Goal: Information Seeking & Learning: Learn about a topic

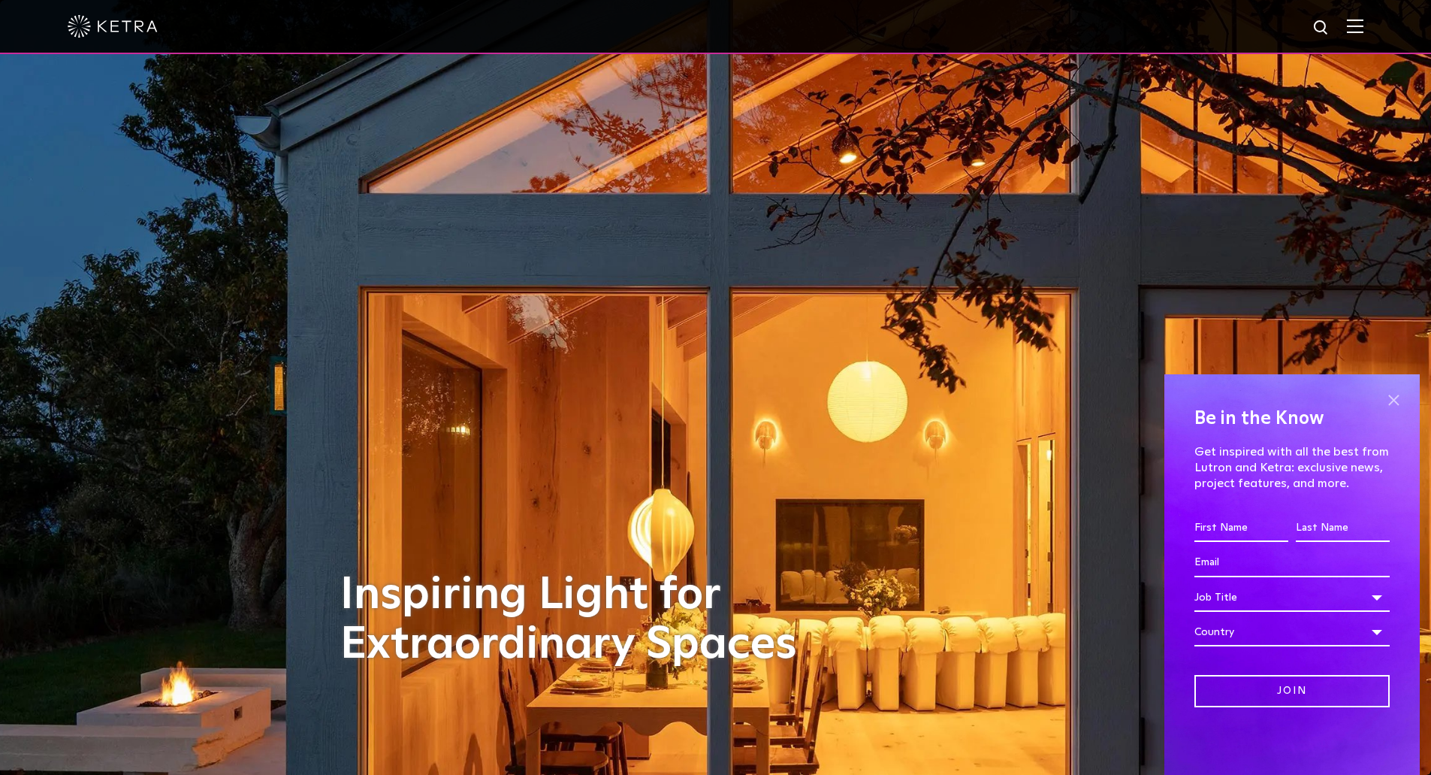
click at [1400, 392] on span at bounding box center [1394, 400] width 23 height 23
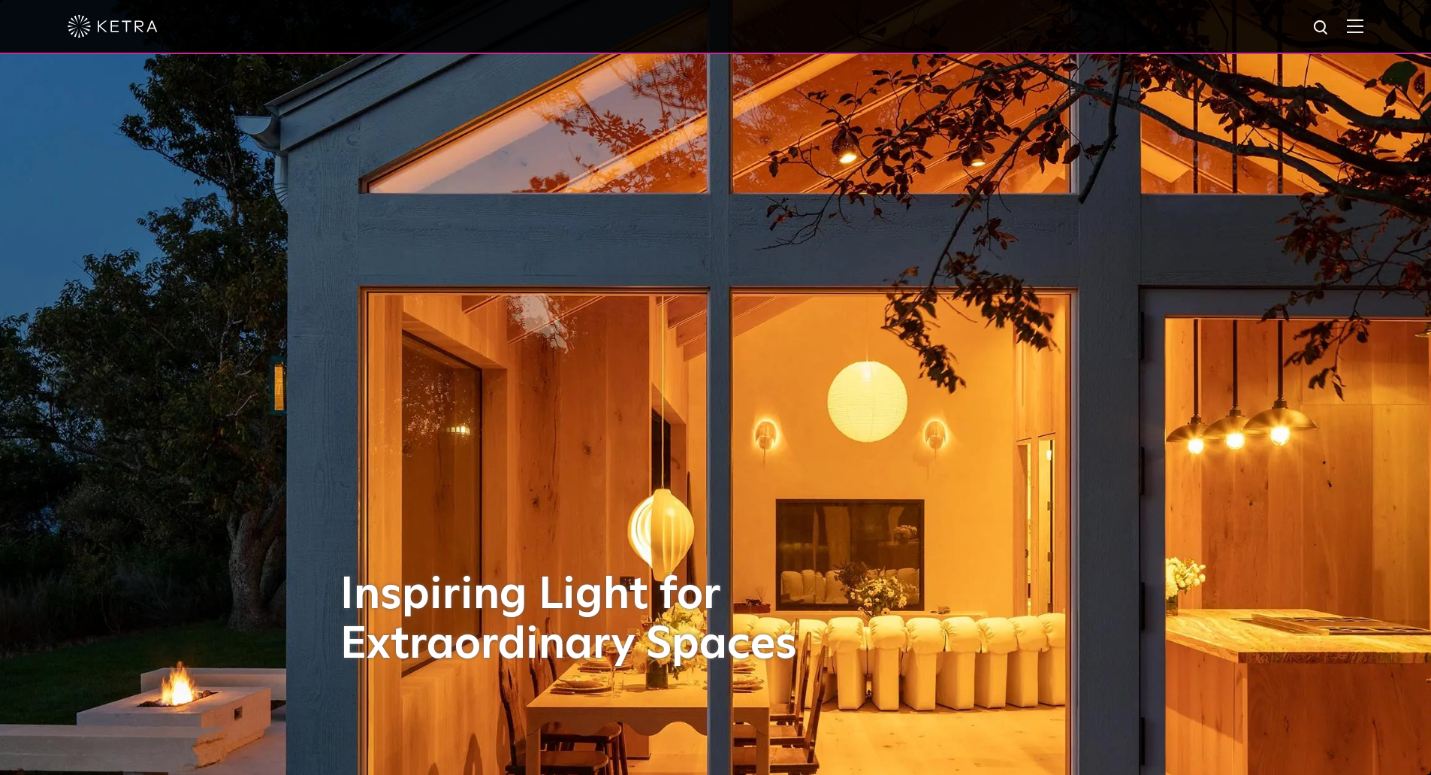
click at [1364, 47] on div at bounding box center [716, 26] width 1296 height 53
drag, startPoint x: 1365, startPoint y: 24, endPoint x: 1359, endPoint y: 31, distance: 9.0
click at [1364, 23] on img at bounding box center [1355, 26] width 17 height 14
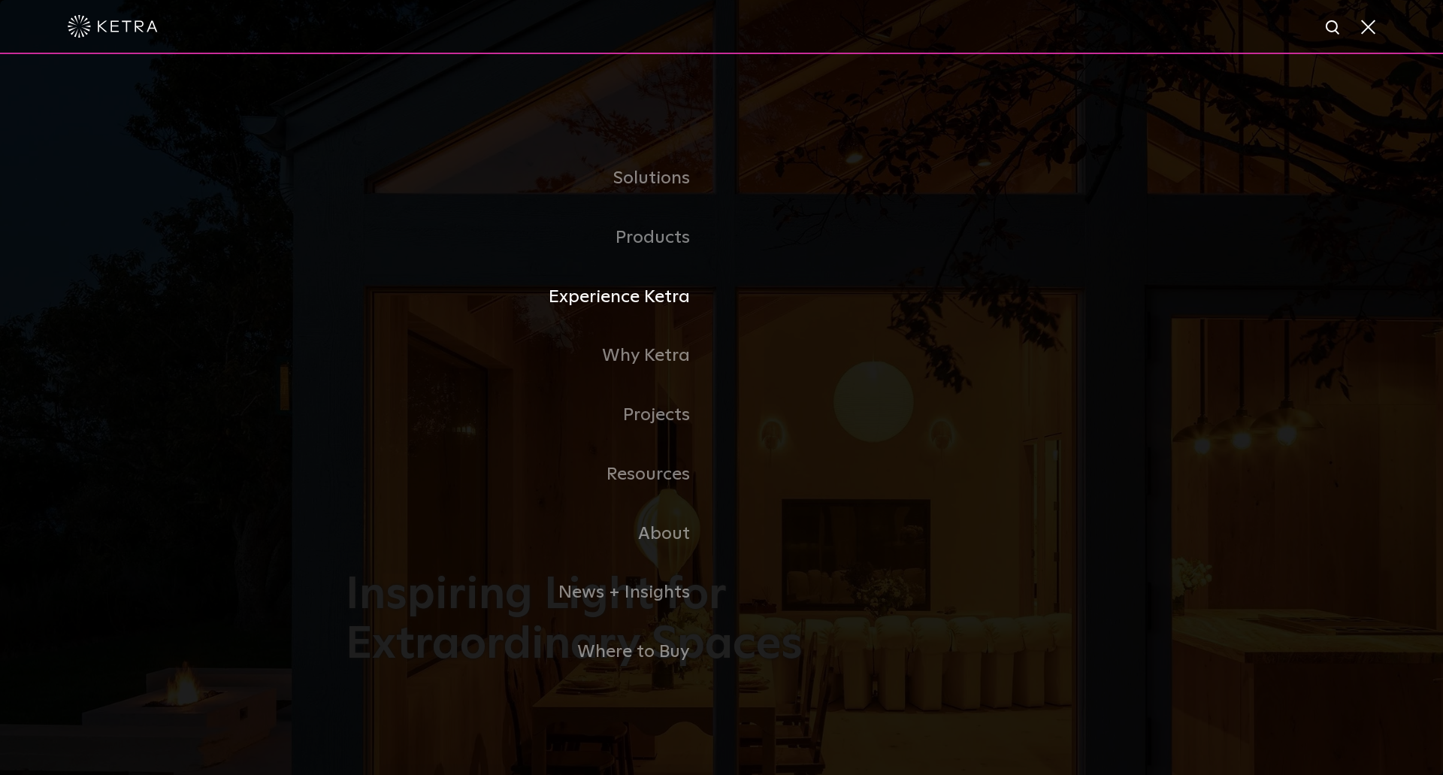
click at [670, 299] on link "Experience Ketra" at bounding box center [534, 297] width 376 height 59
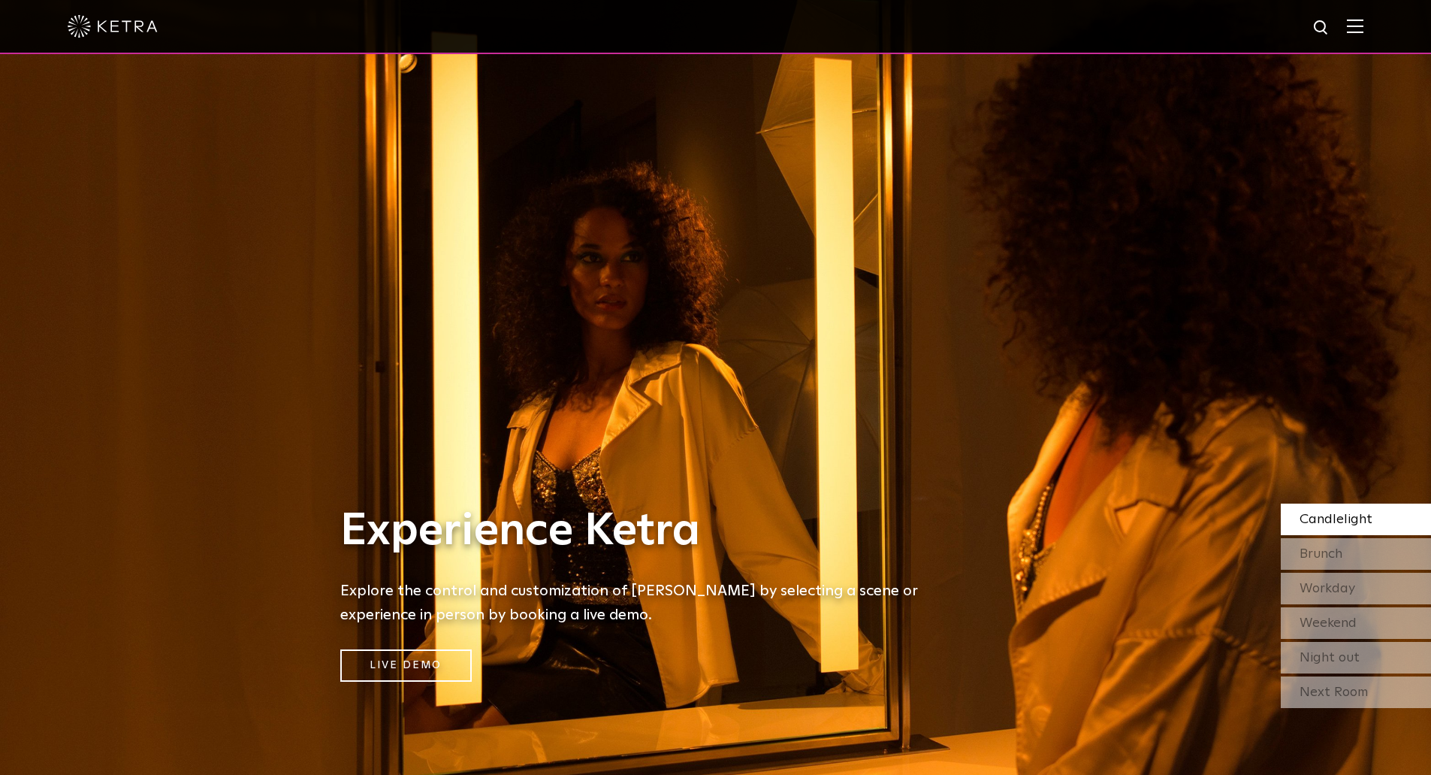
click at [1364, 31] on img at bounding box center [1355, 26] width 17 height 14
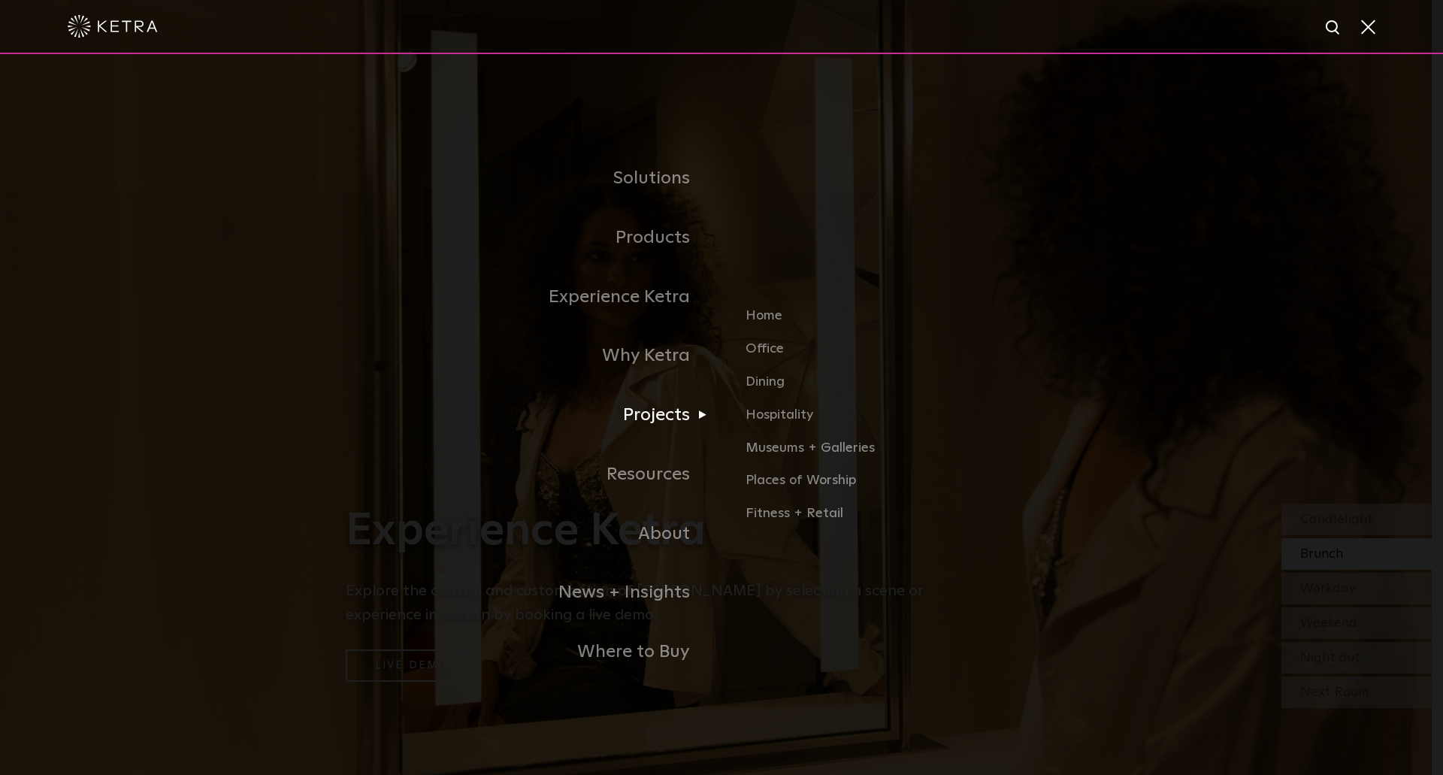
click at [657, 418] on link "Projects" at bounding box center [534, 414] width 376 height 59
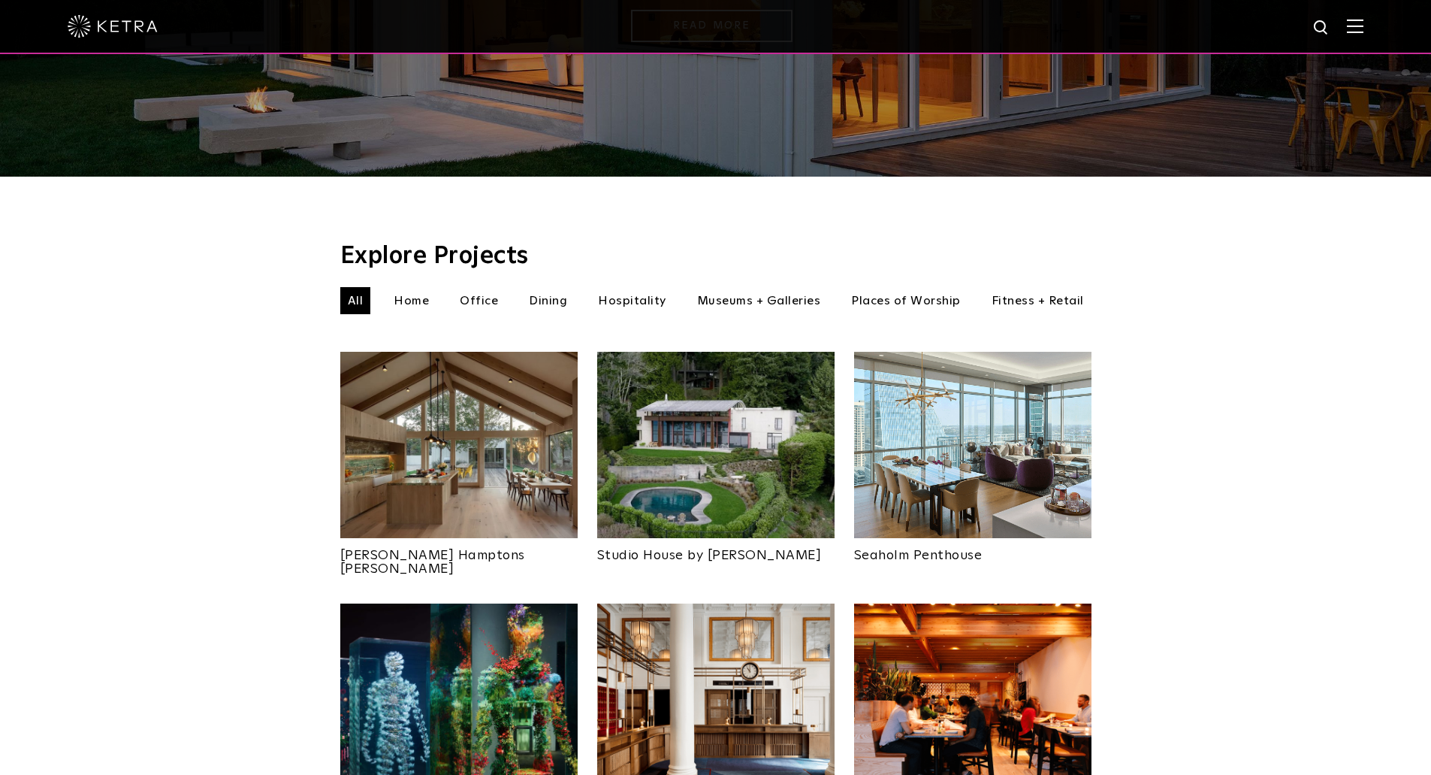
scroll to position [376, 0]
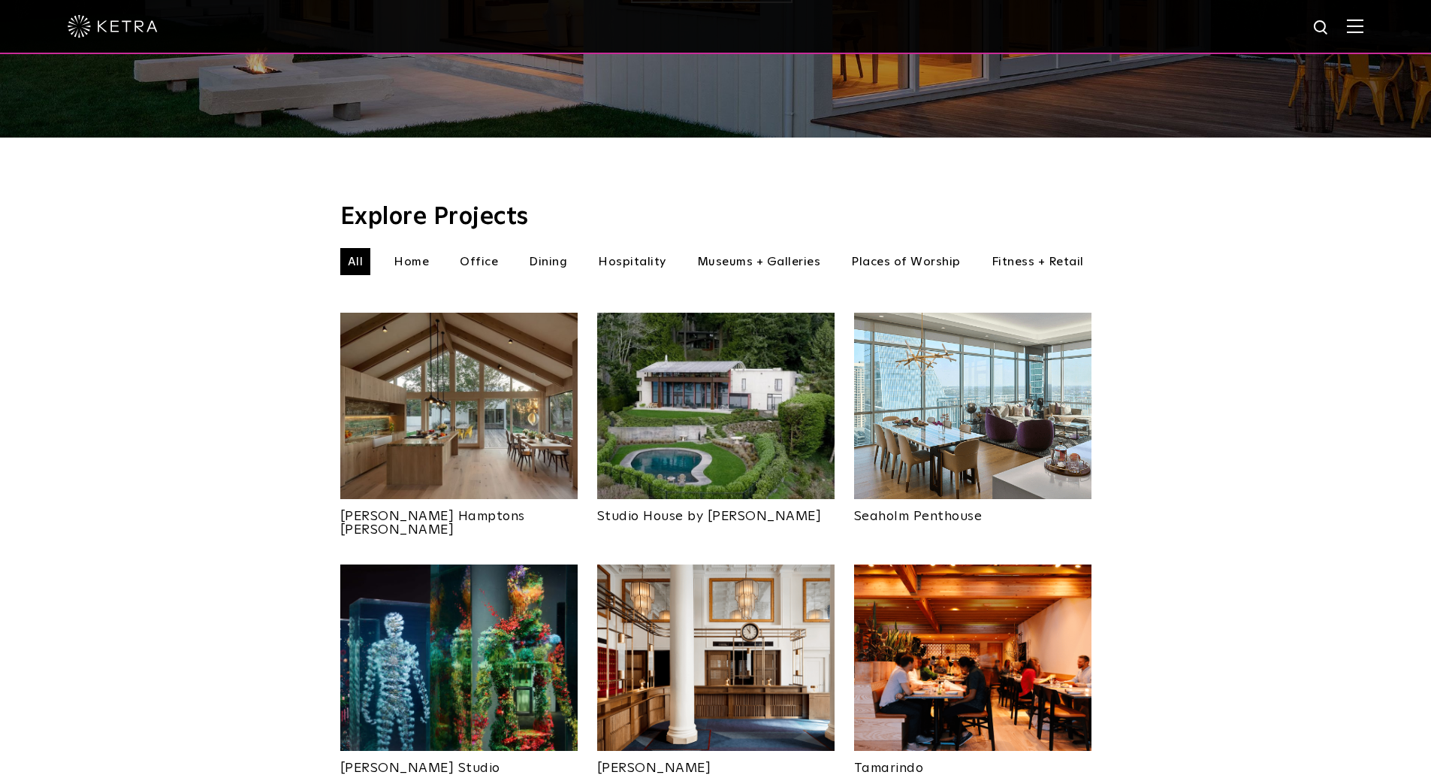
click at [470, 248] on li "Office" at bounding box center [478, 261] width 53 height 27
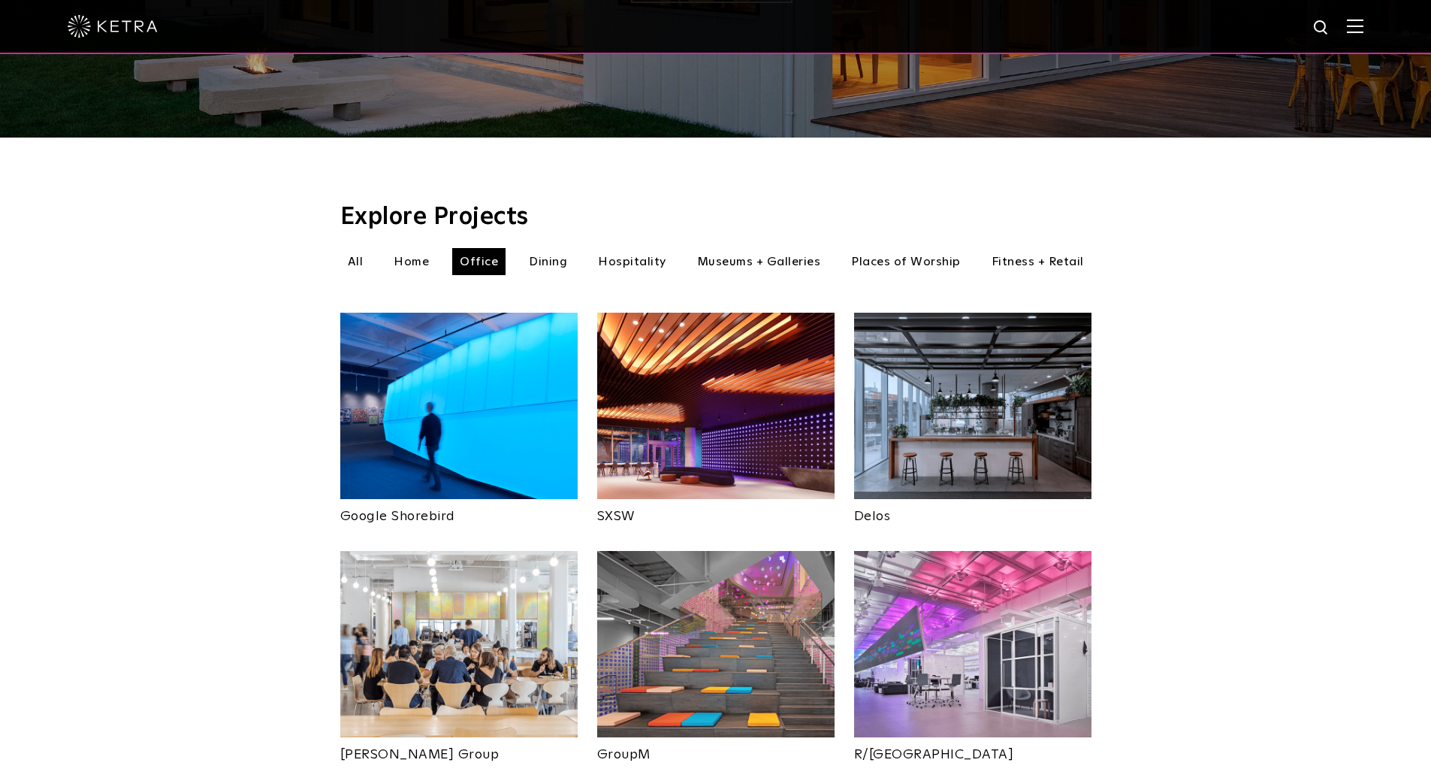
click at [441, 448] on img at bounding box center [458, 406] width 237 height 186
drag, startPoint x: 1028, startPoint y: 370, endPoint x: 957, endPoint y: 299, distance: 101.0
click at [1028, 370] on img at bounding box center [972, 406] width 237 height 186
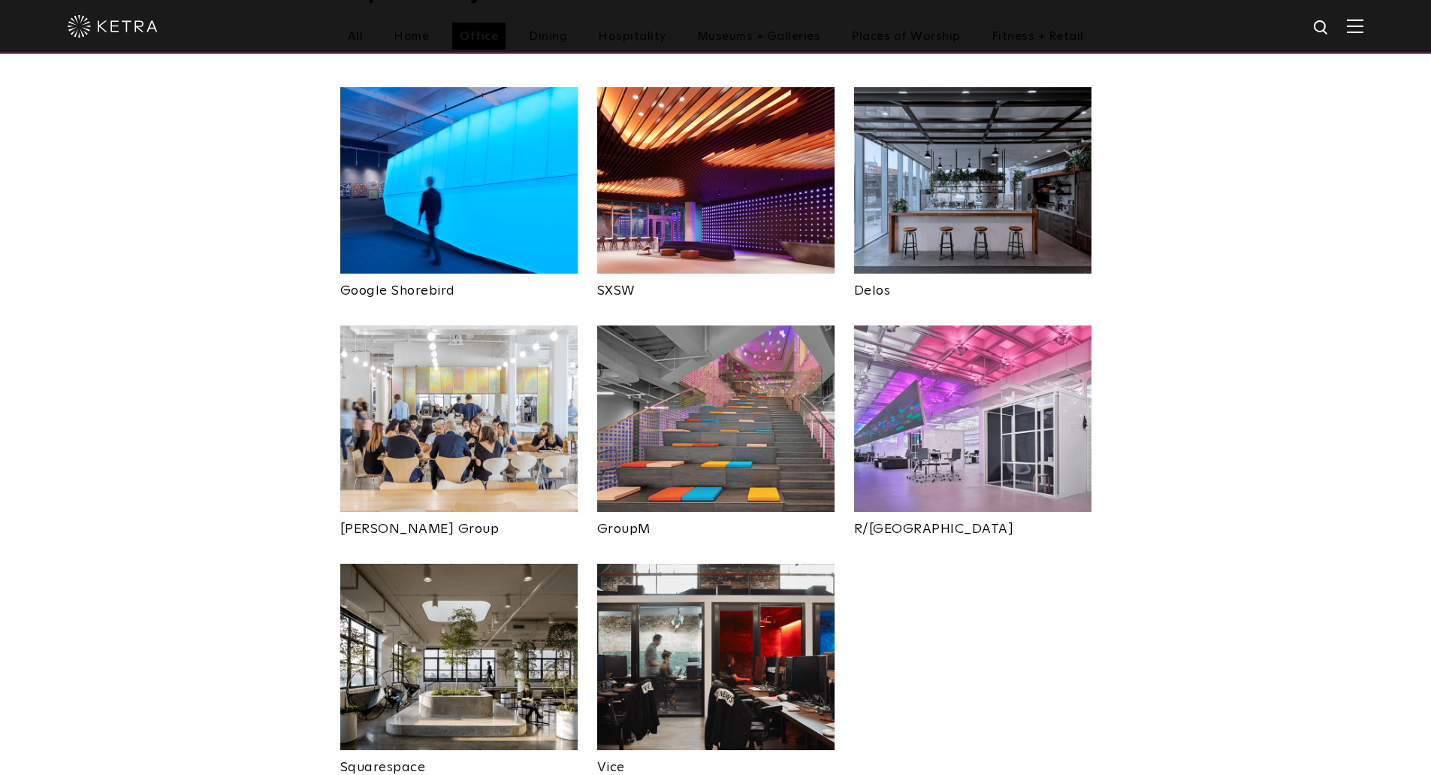
scroll to position [676, 0]
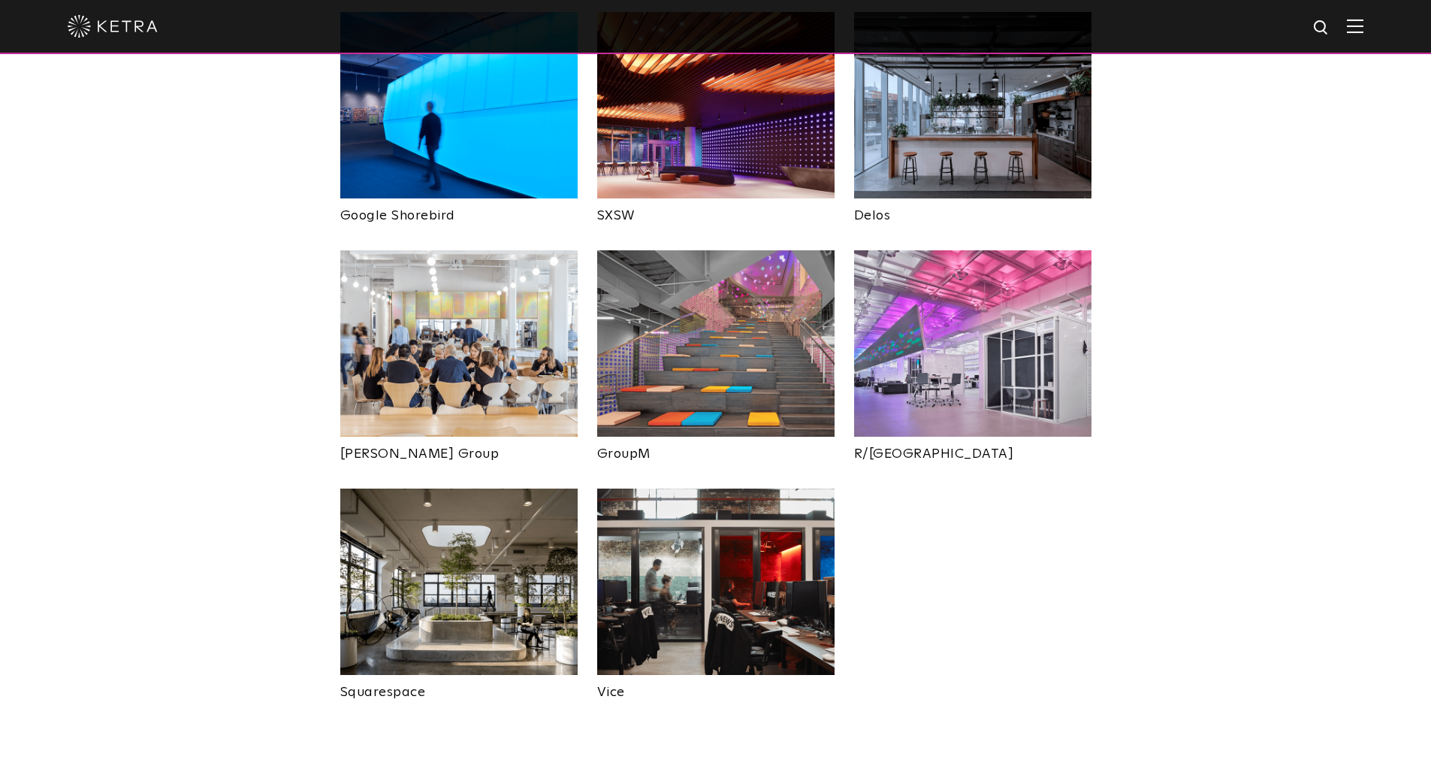
click at [736, 553] on img at bounding box center [715, 581] width 237 height 186
click at [518, 591] on img at bounding box center [458, 581] width 237 height 186
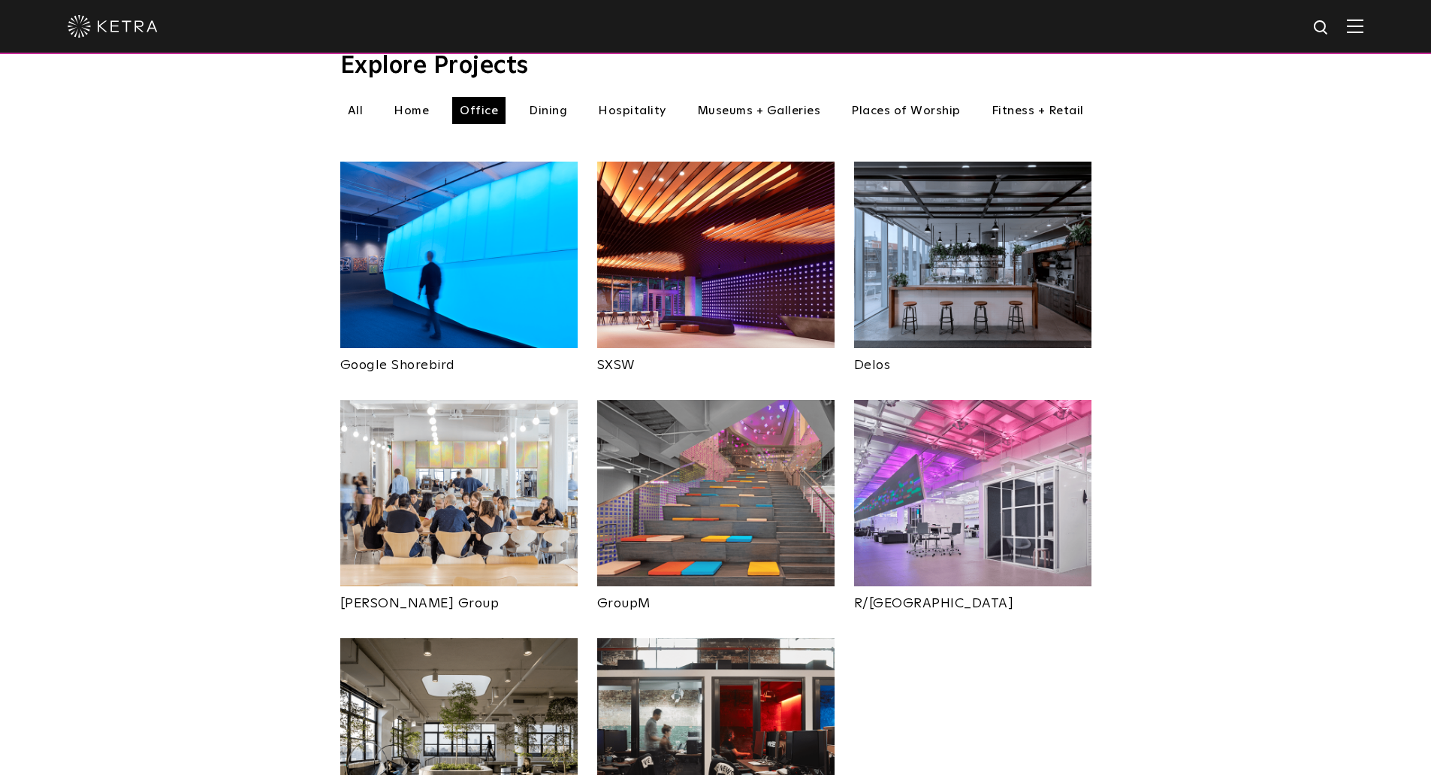
scroll to position [526, 0]
click at [673, 425] on img at bounding box center [715, 494] width 237 height 186
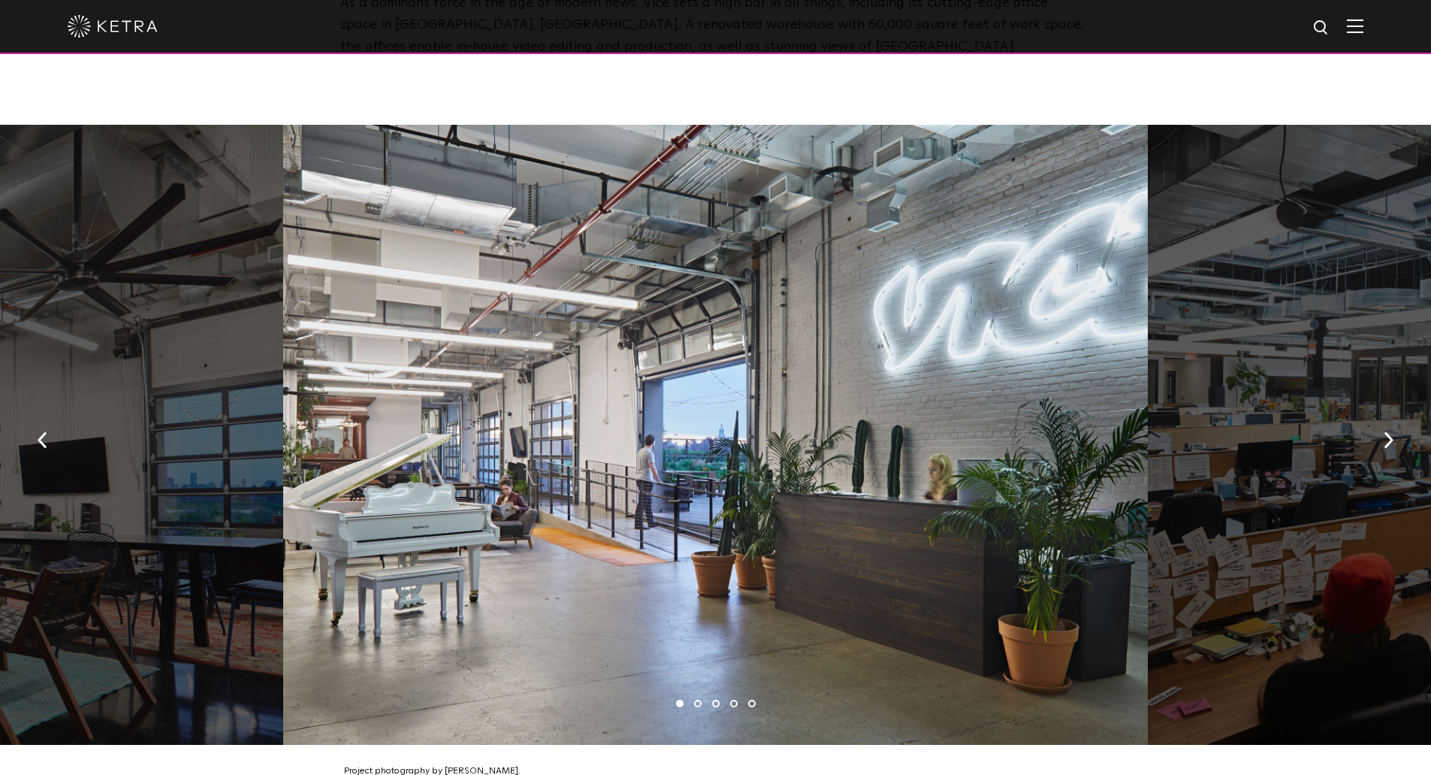
scroll to position [827, 0]
click at [1391, 440] on button "button" at bounding box center [1389, 439] width 32 height 52
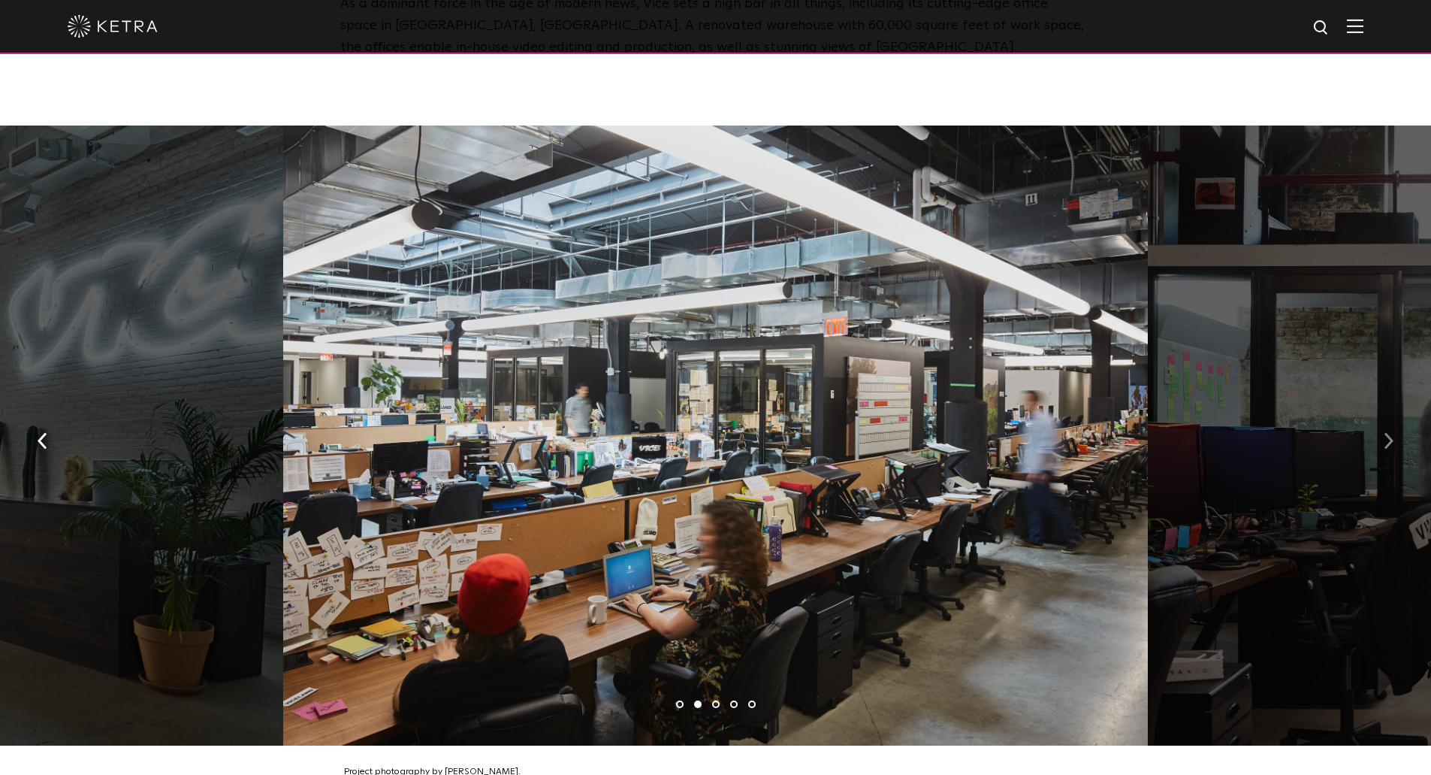
click at [1391, 440] on button "button" at bounding box center [1389, 439] width 32 height 52
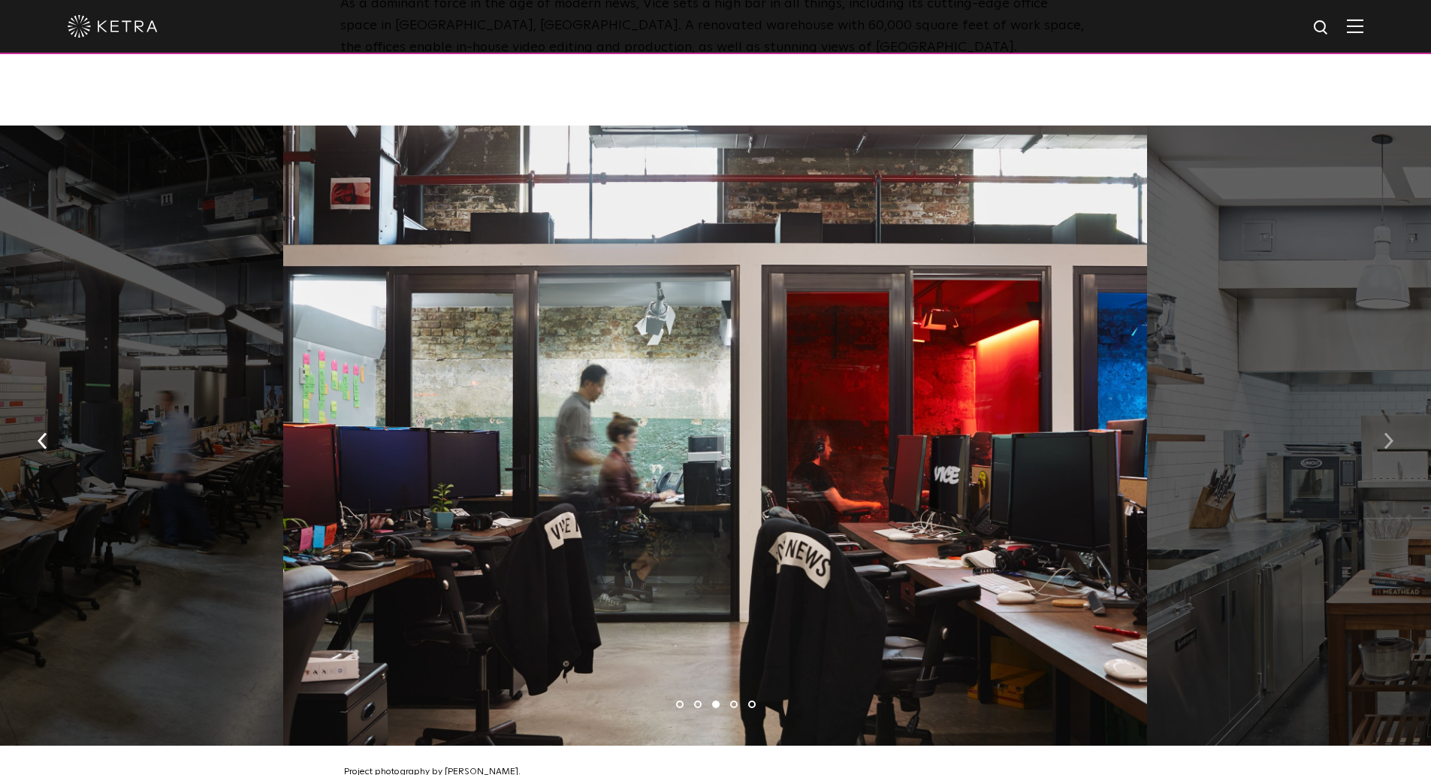
click at [1394, 422] on button "button" at bounding box center [1389, 439] width 32 height 52
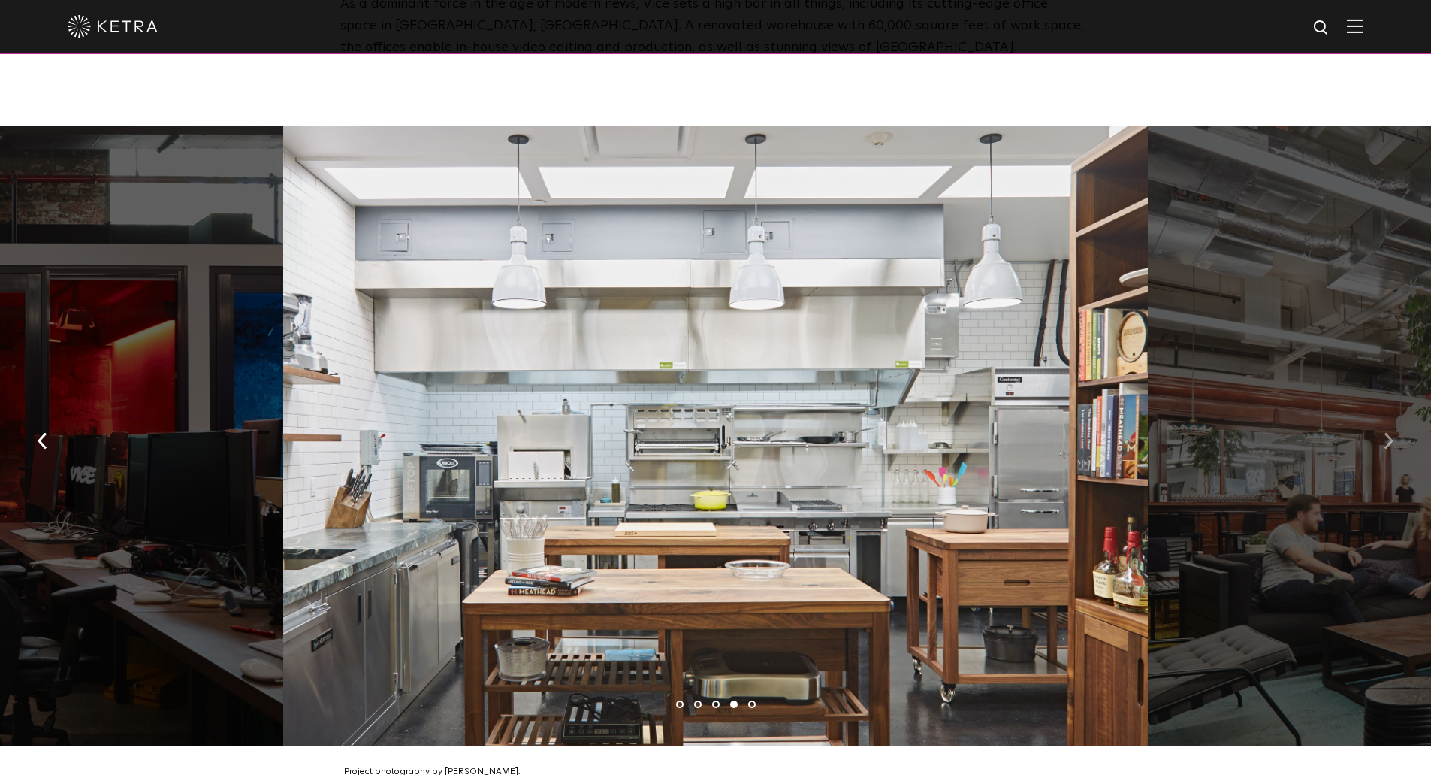
click at [1393, 432] on img "button" at bounding box center [1389, 440] width 10 height 17
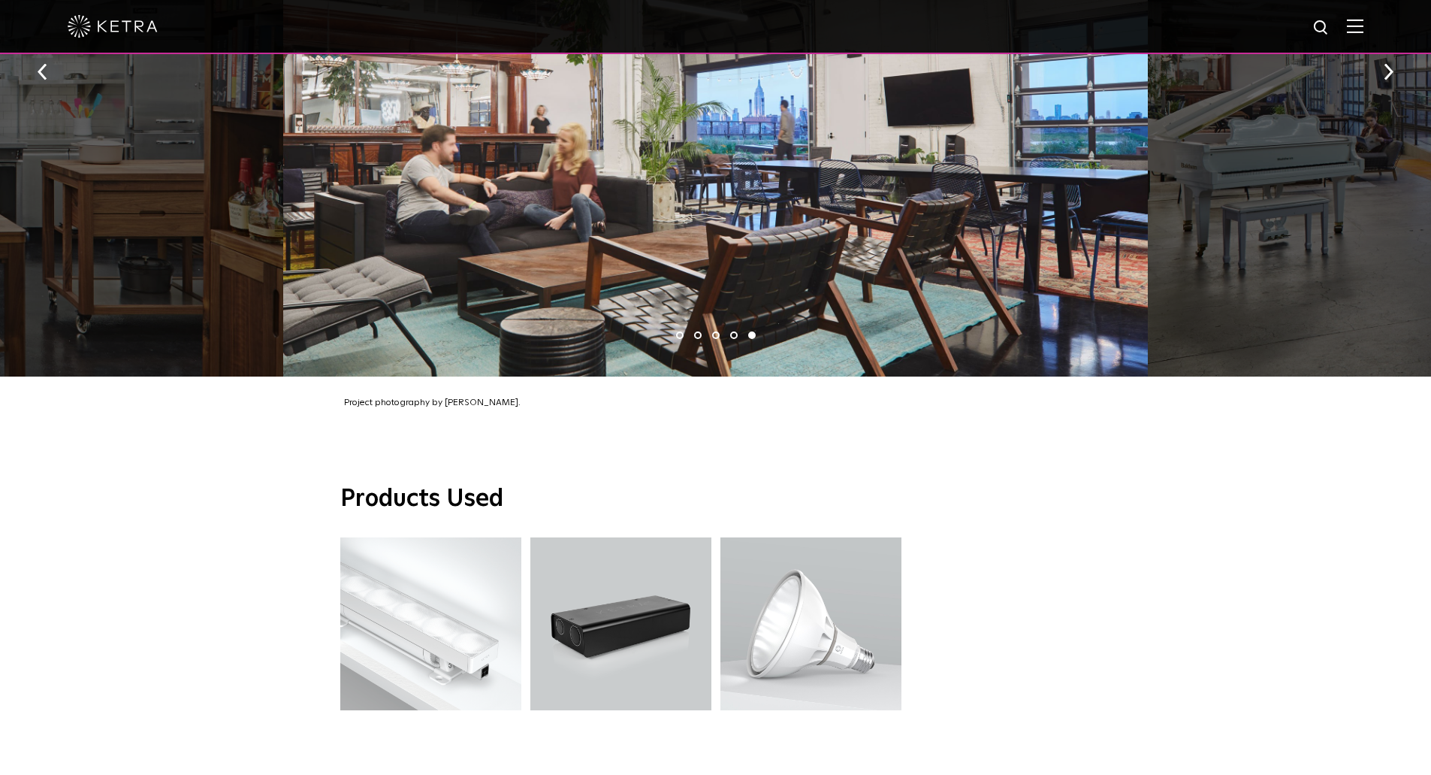
scroll to position [1052, 0]
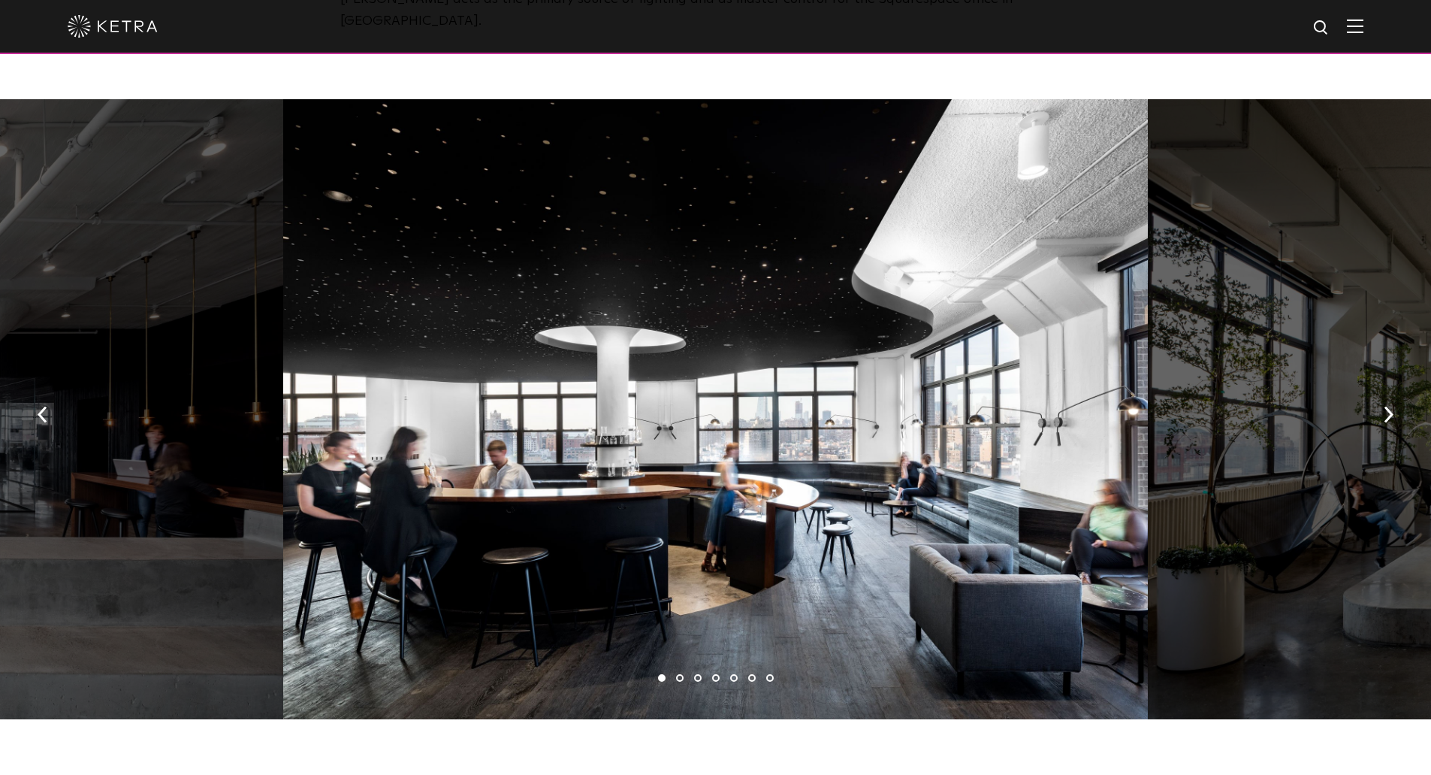
scroll to position [827, 0]
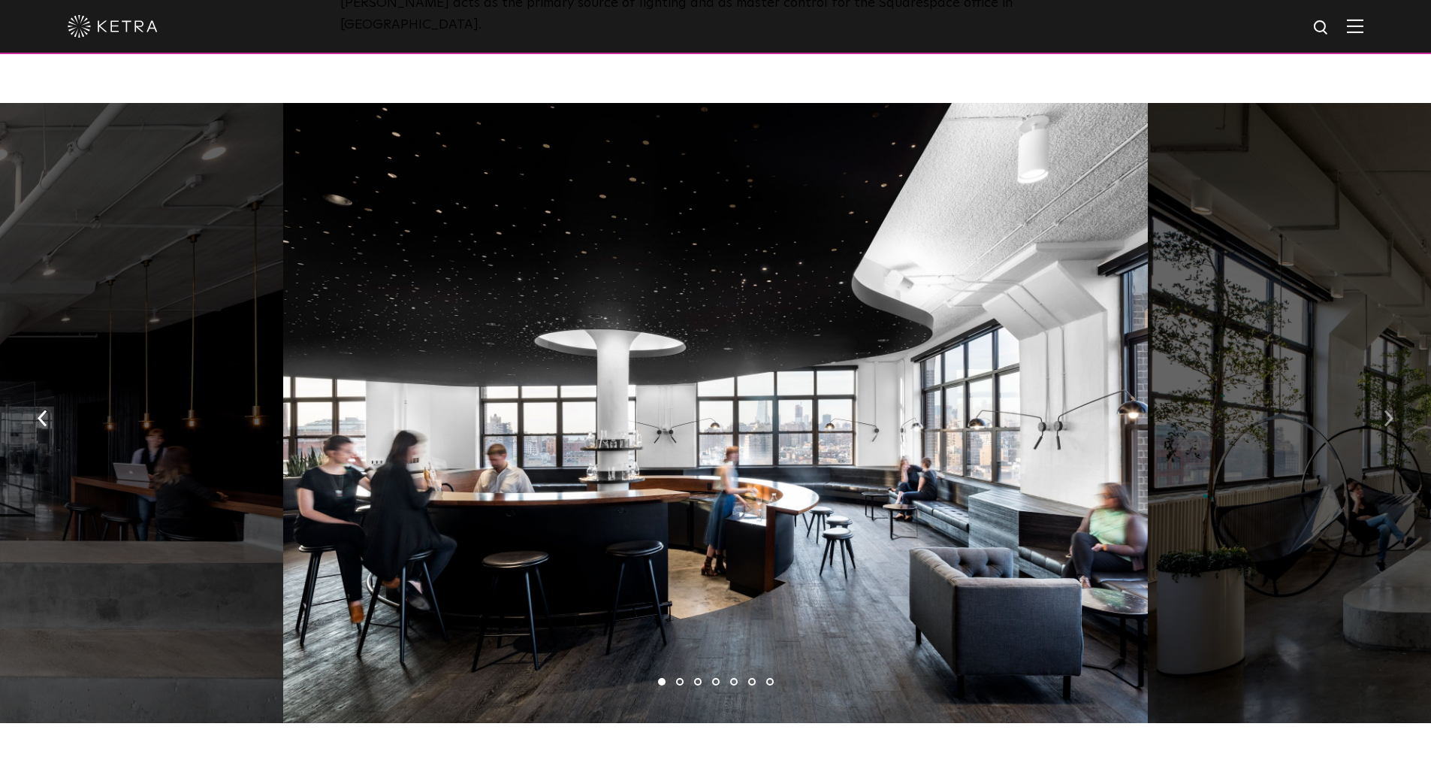
click at [1393, 391] on button "button" at bounding box center [1389, 417] width 32 height 52
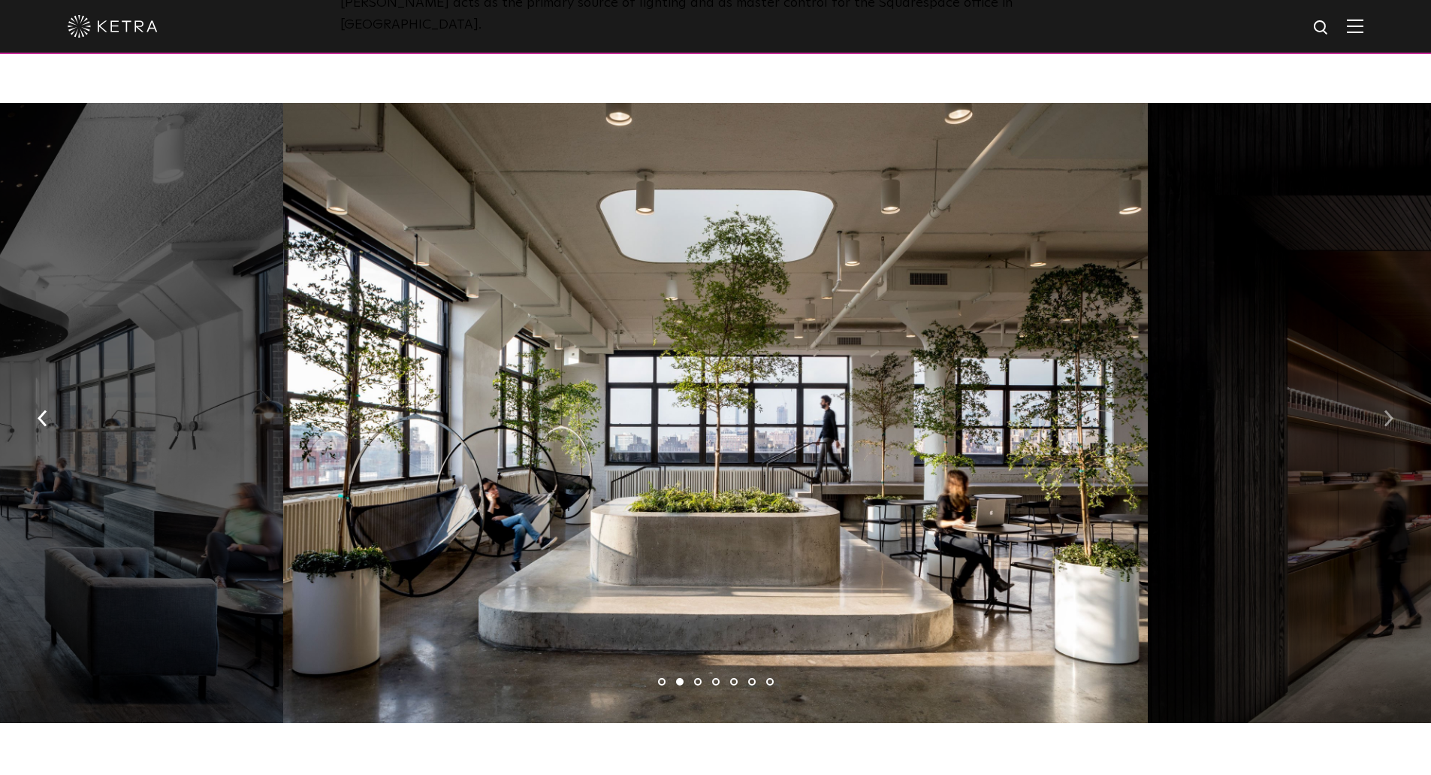
click at [1393, 391] on button "button" at bounding box center [1389, 417] width 32 height 52
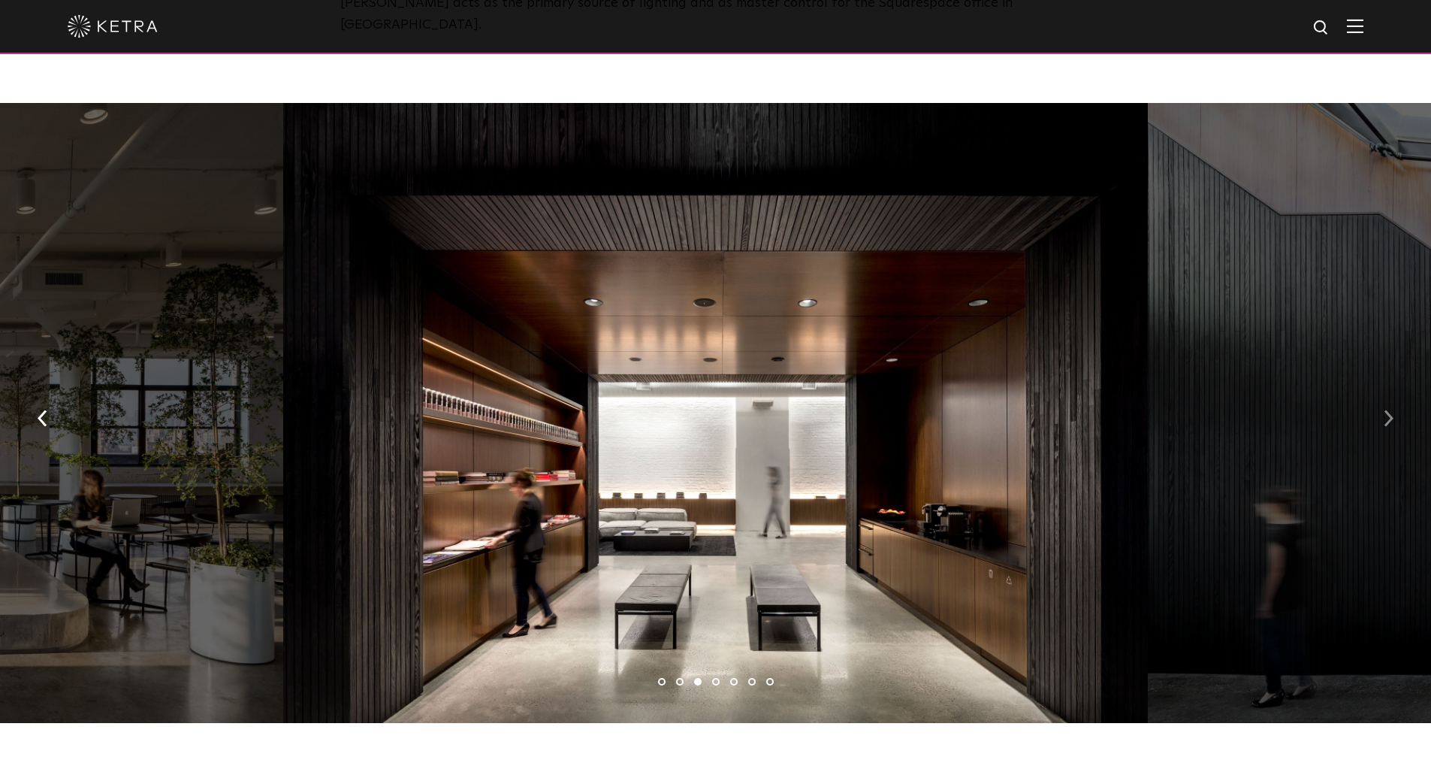
click at [1393, 410] on img "button" at bounding box center [1389, 418] width 10 height 17
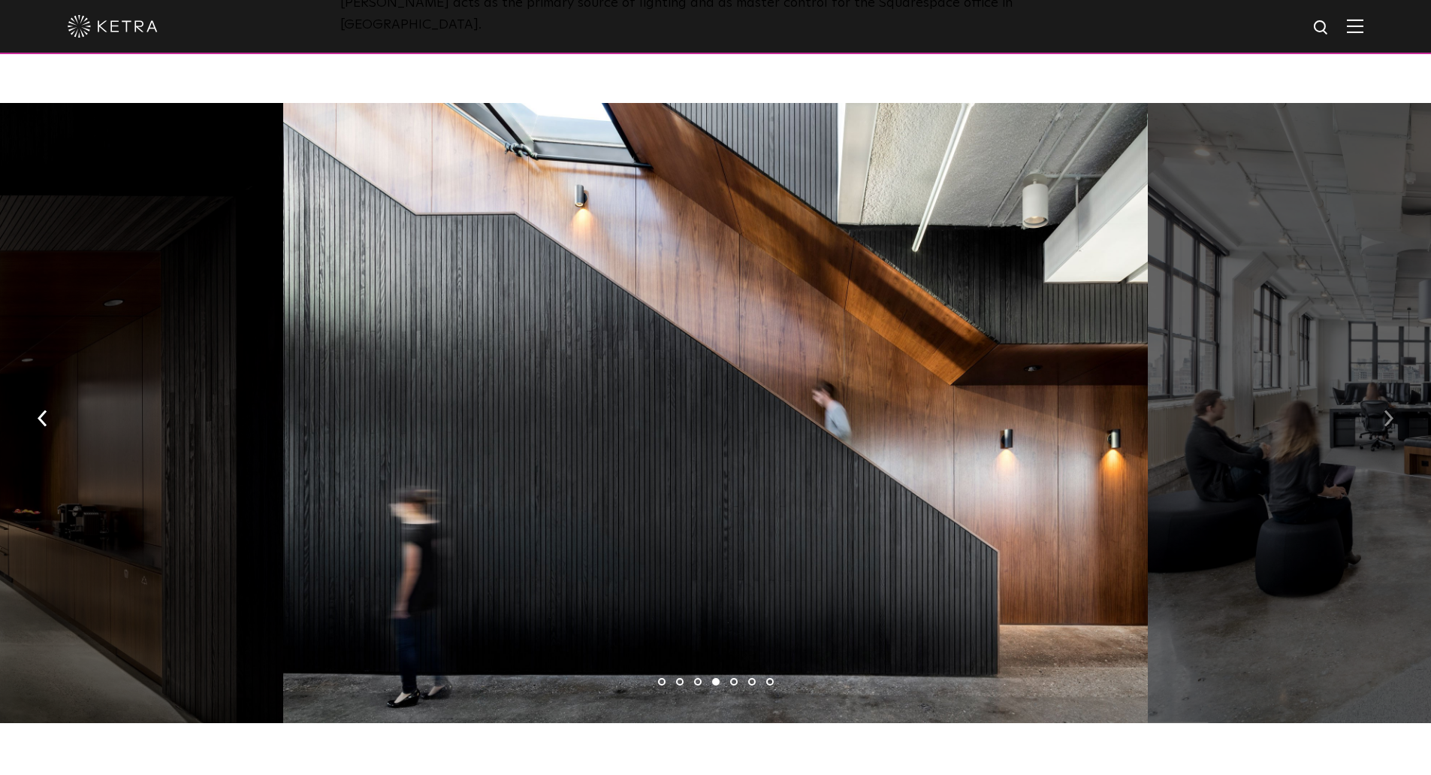
click at [1393, 410] on img "button" at bounding box center [1389, 418] width 10 height 17
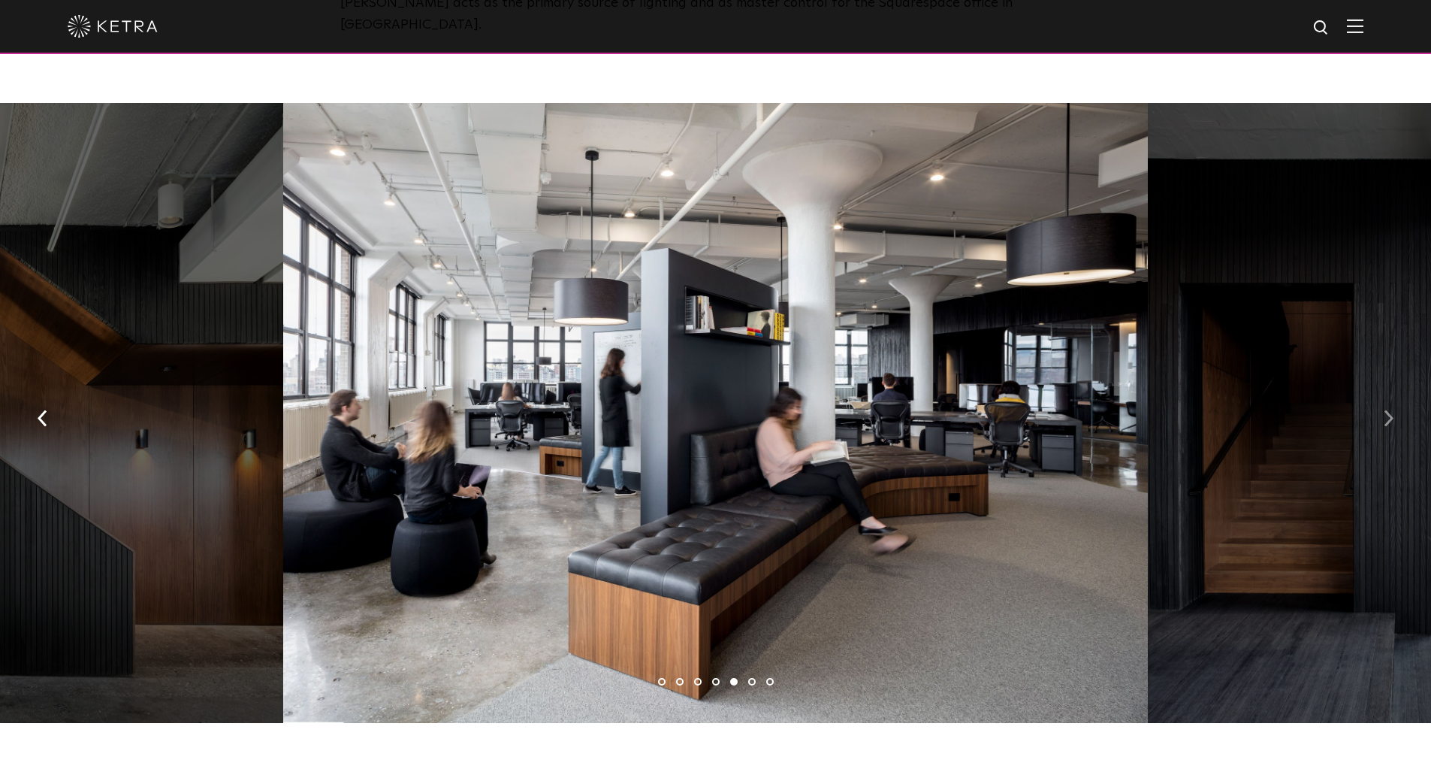
click at [1393, 410] on img "button" at bounding box center [1389, 418] width 10 height 17
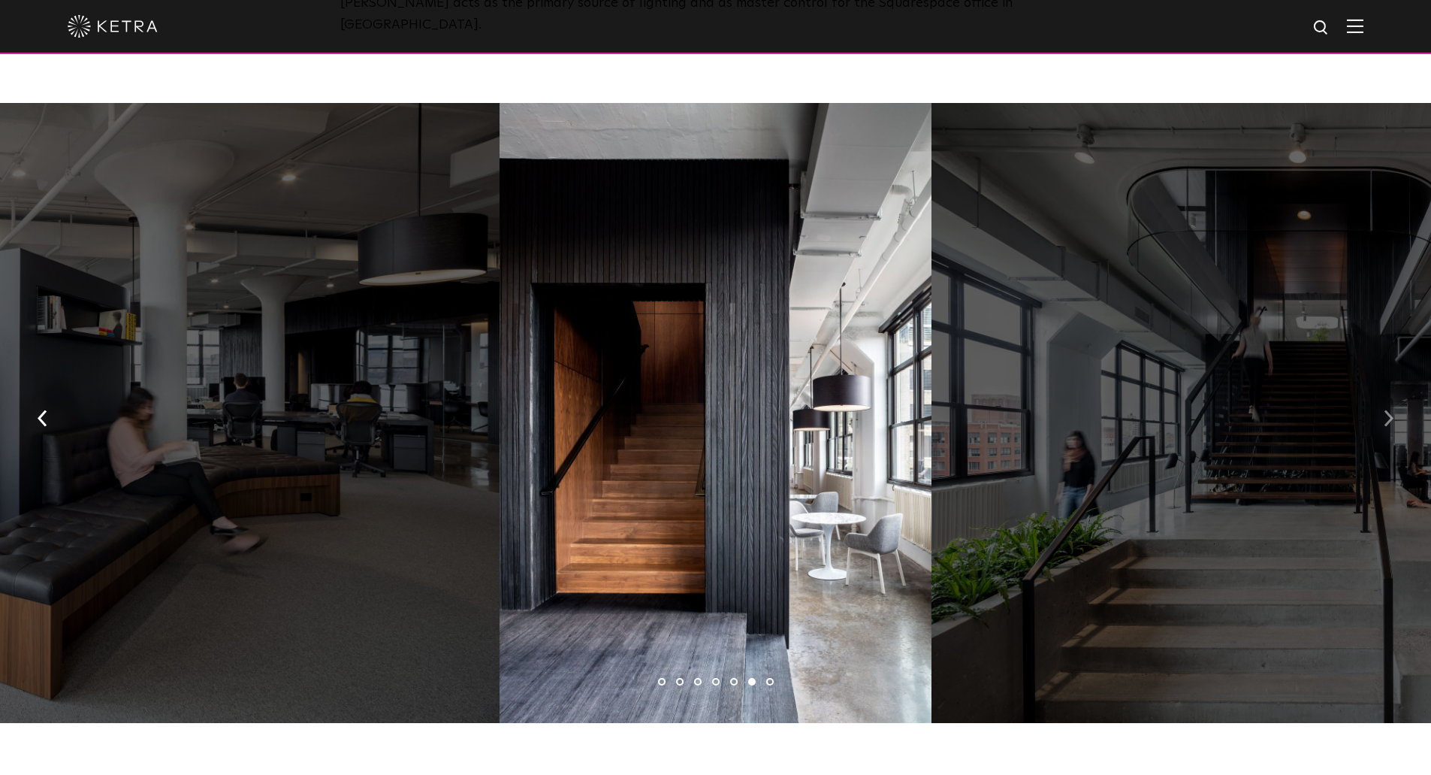
click at [1393, 410] on img "button" at bounding box center [1389, 418] width 10 height 17
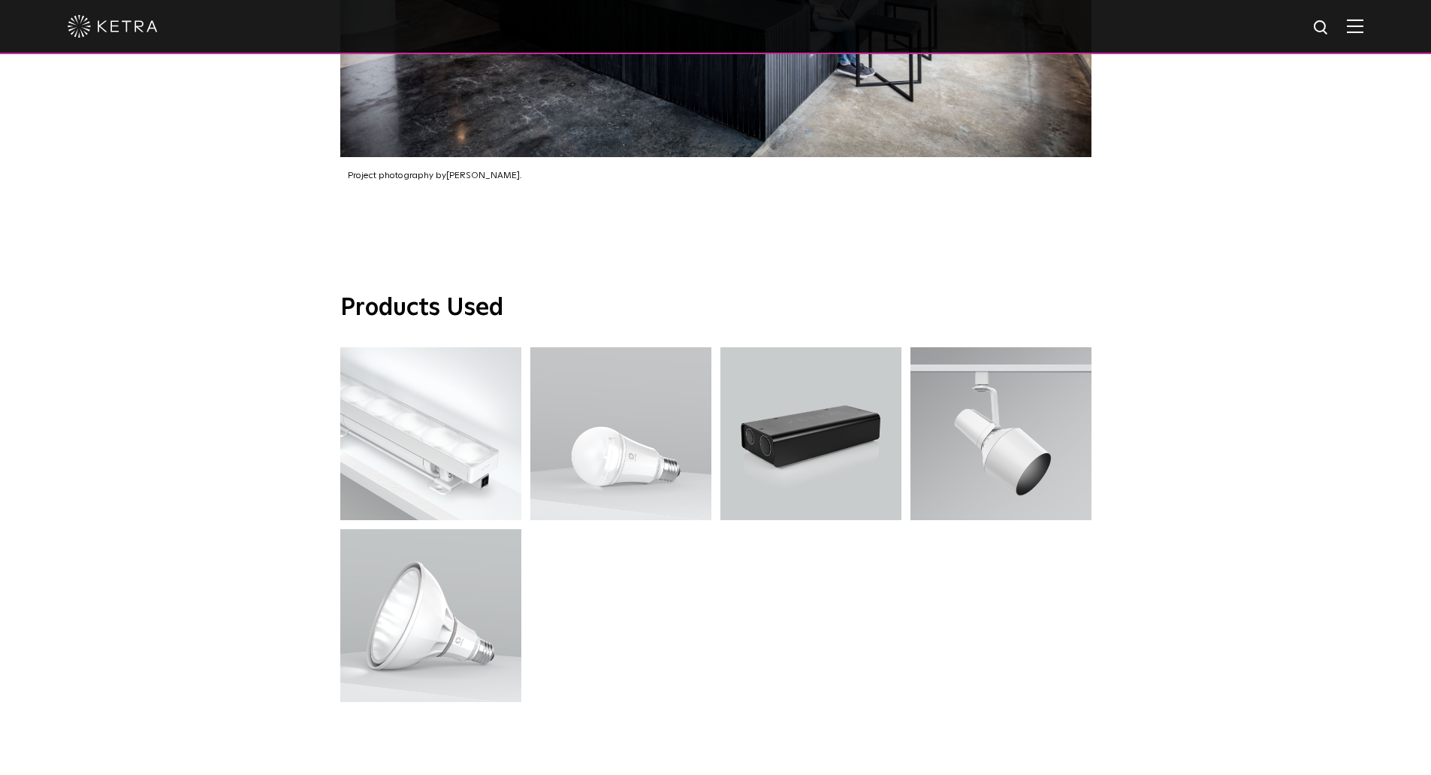
scroll to position [2029, 0]
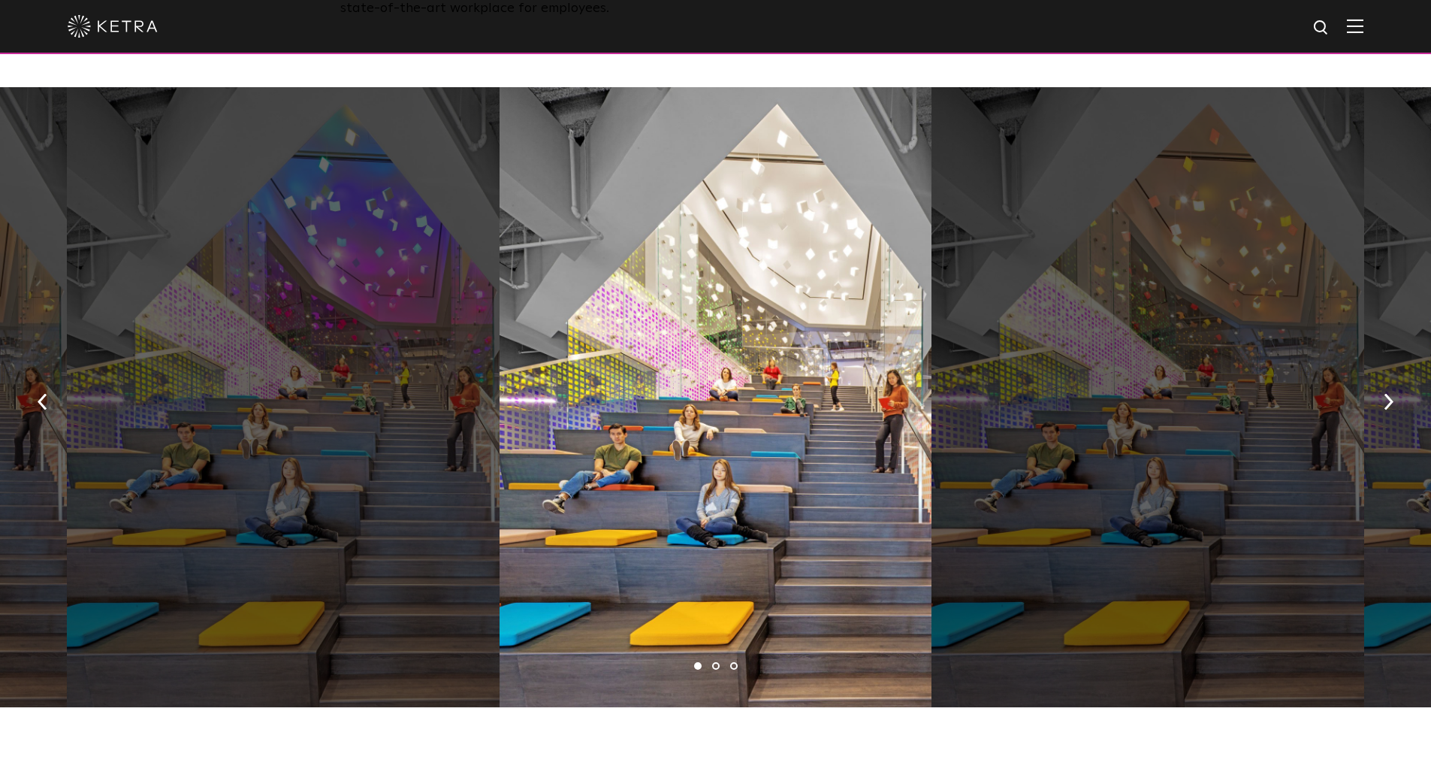
scroll to position [827, 0]
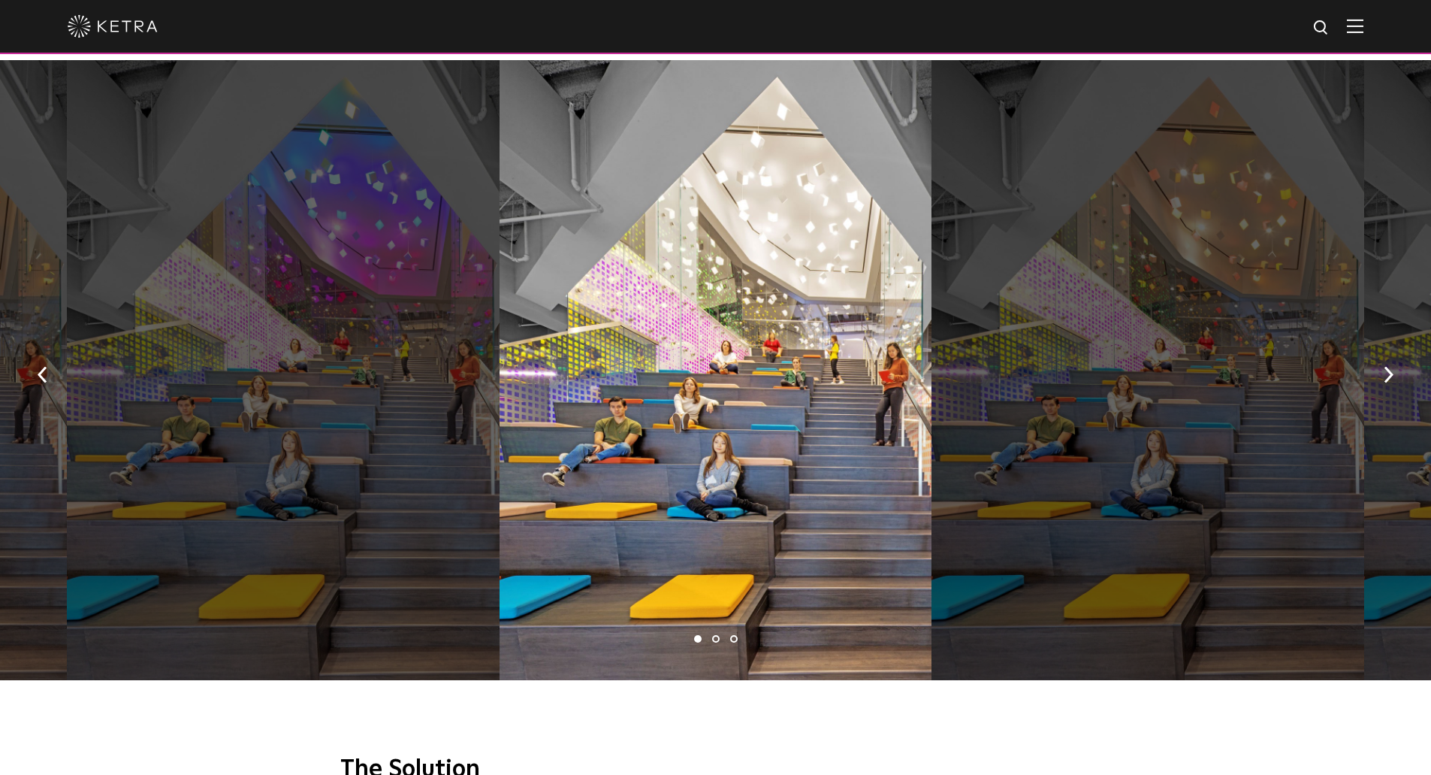
click at [719, 632] on ul "1 2 3" at bounding box center [715, 639] width 1431 height 22
click at [718, 635] on li "2" at bounding box center [716, 639] width 8 height 8
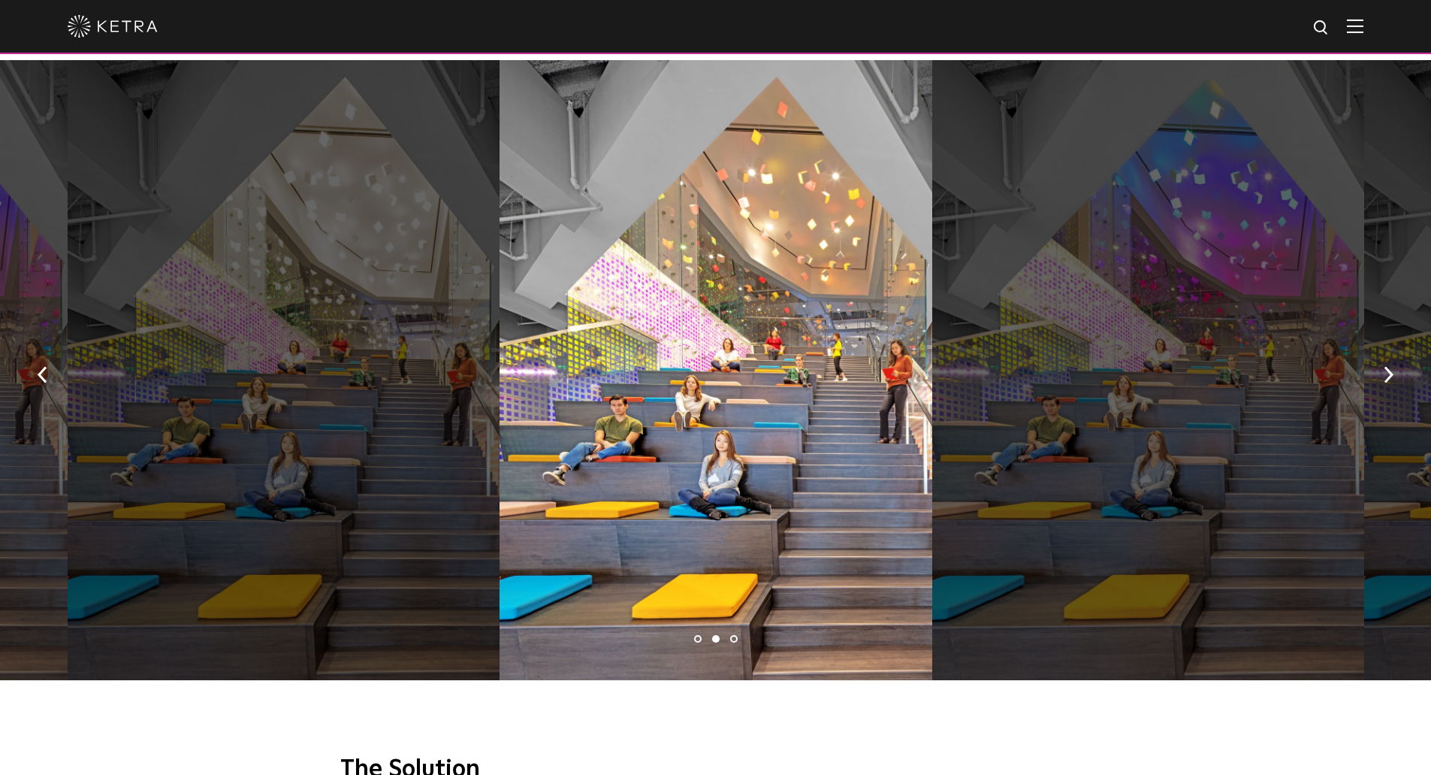
click at [730, 635] on li "3" at bounding box center [734, 639] width 8 height 8
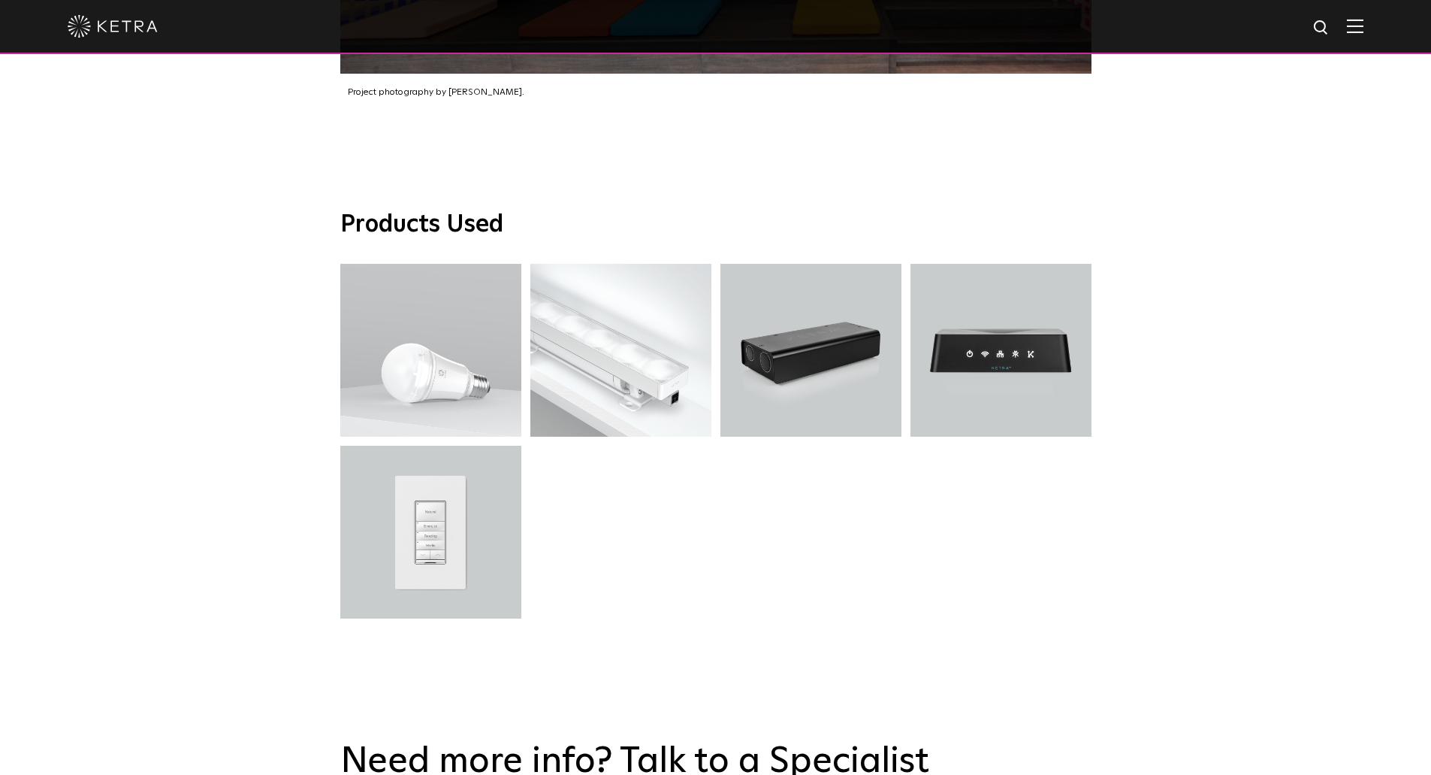
scroll to position [2630, 0]
